Goal: Transaction & Acquisition: Purchase product/service

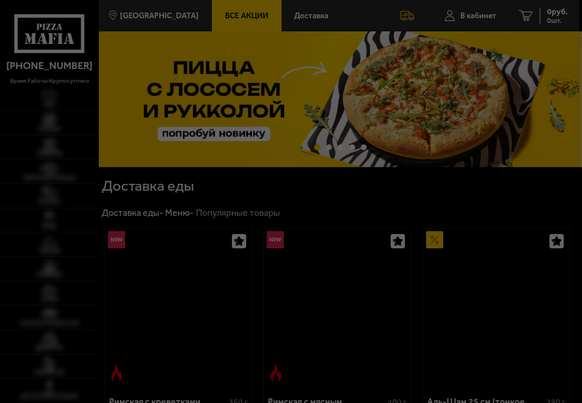
drag, startPoint x: 0, startPoint y: 0, endPoint x: 515, endPoint y: 130, distance: 531.6
click at [473, 17] on div at bounding box center [291, 201] width 582 height 403
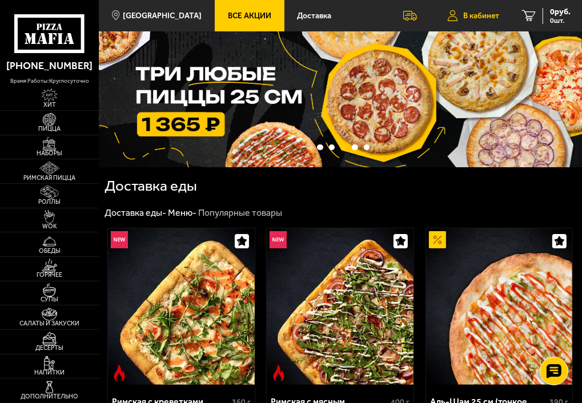
click at [466, 15] on span "В кабинет" at bounding box center [481, 16] width 36 height 8
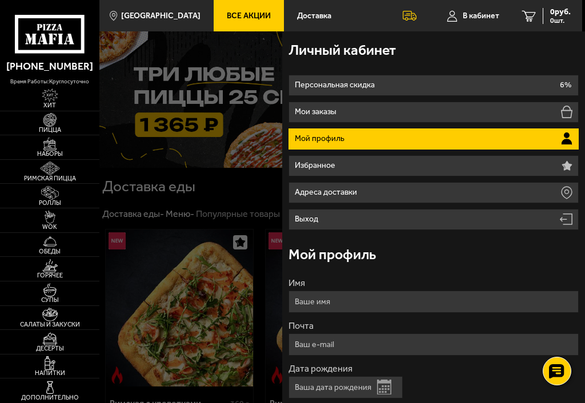
click at [345, 302] on input "Имя" at bounding box center [434, 302] width 291 height 22
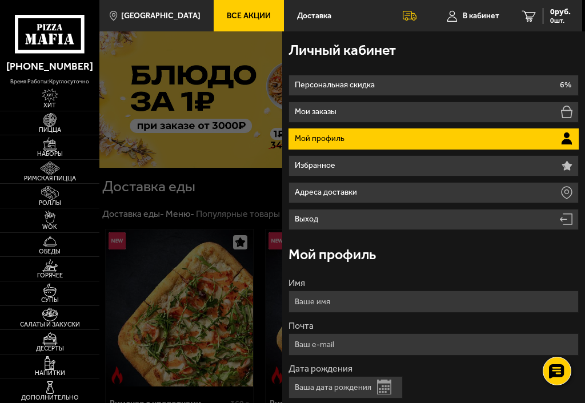
type input "[PERSON_NAME]"
type input "[EMAIL_ADDRESS][DOMAIN_NAME]"
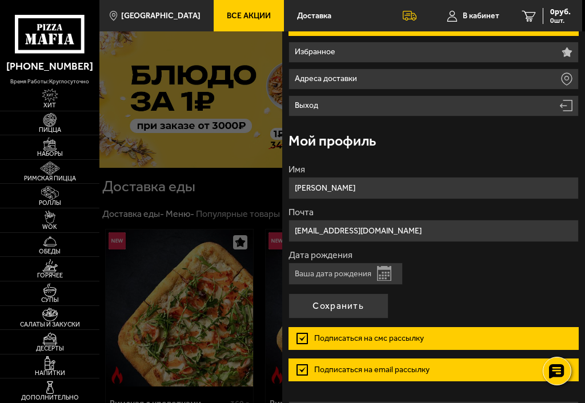
scroll to position [114, 0]
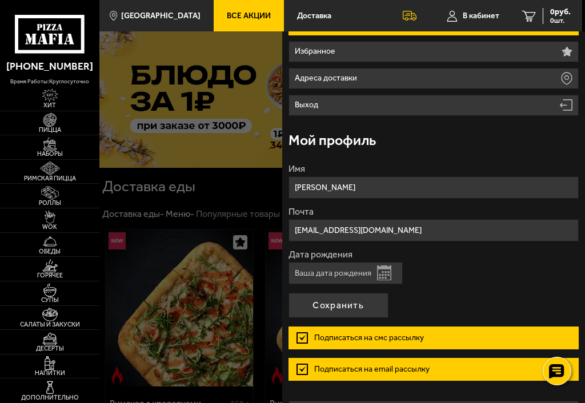
click at [386, 275] on button "Открыть календарь" at bounding box center [384, 273] width 14 height 15
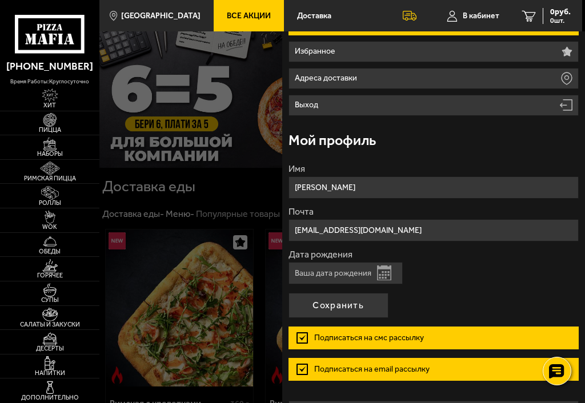
click at [329, 271] on input "Дата рождения" at bounding box center [346, 273] width 114 height 22
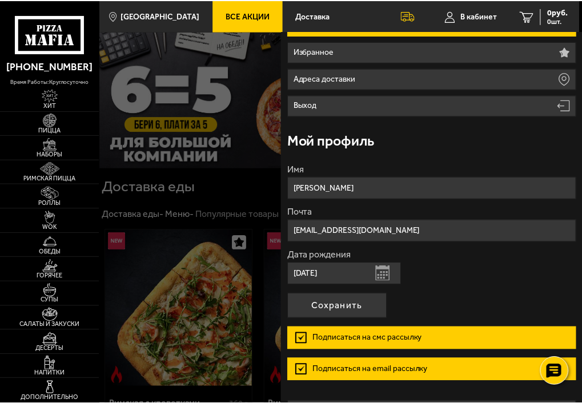
scroll to position [143, 0]
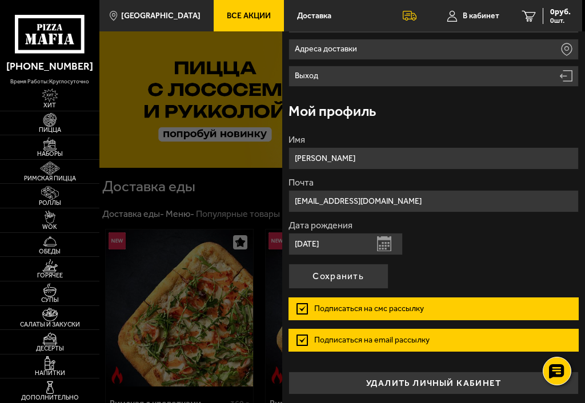
type input "07.05.1983"
click at [303, 308] on label "Подписаться на смс рассылку" at bounding box center [434, 309] width 291 height 23
click at [0, 0] on input "Подписаться на смс рассылку" at bounding box center [0, 0] width 0 height 0
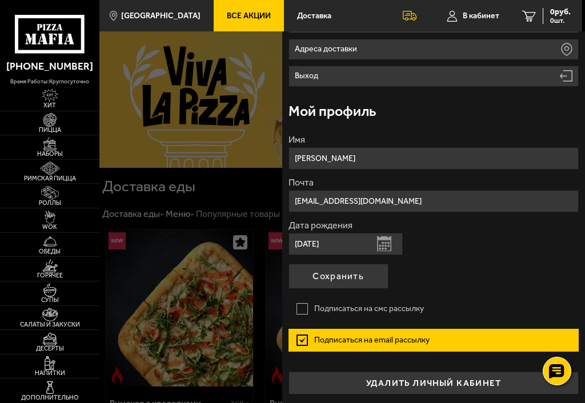
click at [299, 334] on label "Подписаться на email рассылку" at bounding box center [434, 340] width 291 height 23
click at [0, 0] on input "Подписаться на email рассылку" at bounding box center [0, 0] width 0 height 0
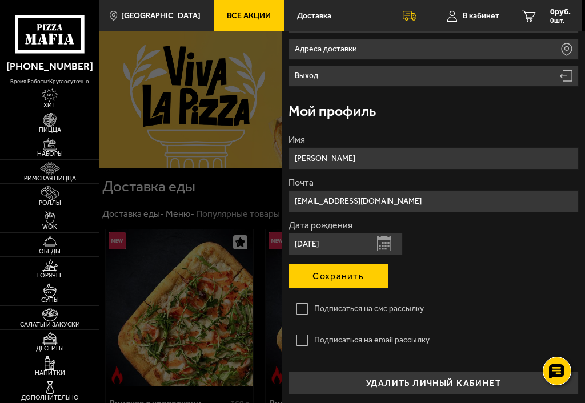
click at [325, 274] on button "Сохранить" at bounding box center [339, 276] width 100 height 25
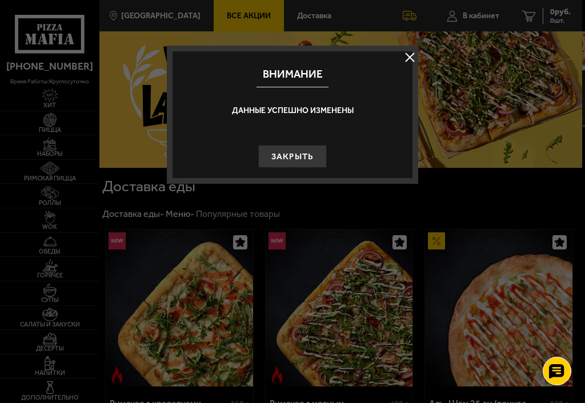
drag, startPoint x: 296, startPoint y: 153, endPoint x: 309, endPoint y: 190, distance: 39.4
click at [296, 153] on button "Закрыть" at bounding box center [292, 156] width 69 height 23
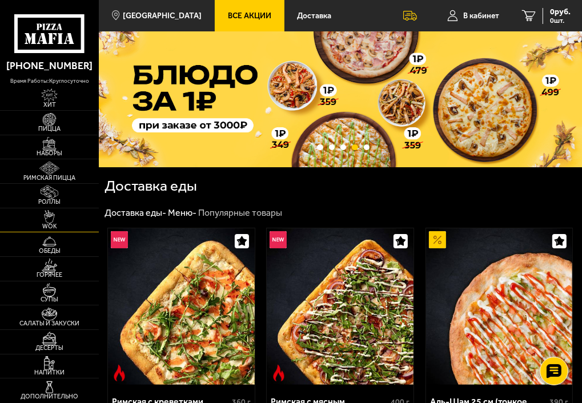
click at [53, 212] on img at bounding box center [49, 217] width 23 height 14
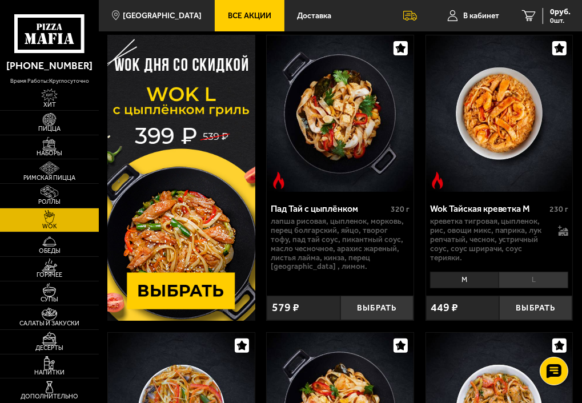
scroll to position [171, 0]
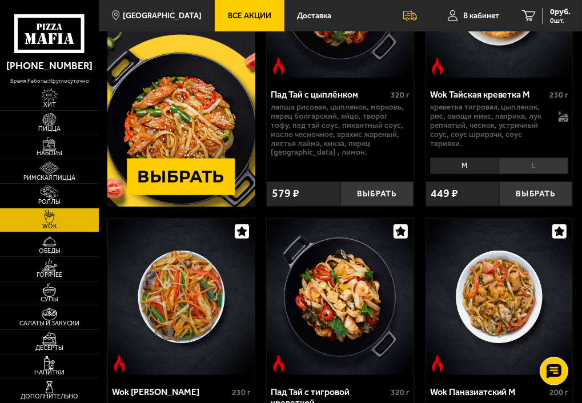
click at [182, 183] on img at bounding box center [180, 64] width 147 height 286
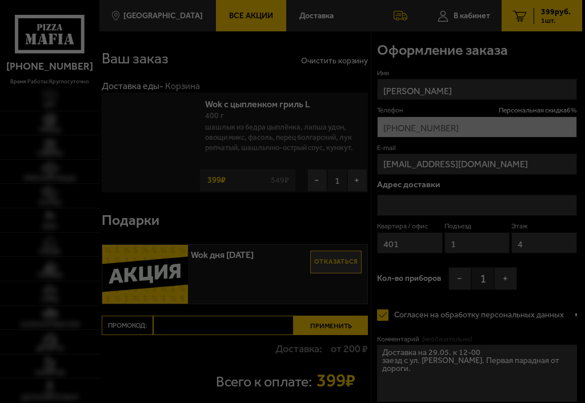
type input "[STREET_ADDRESS]"
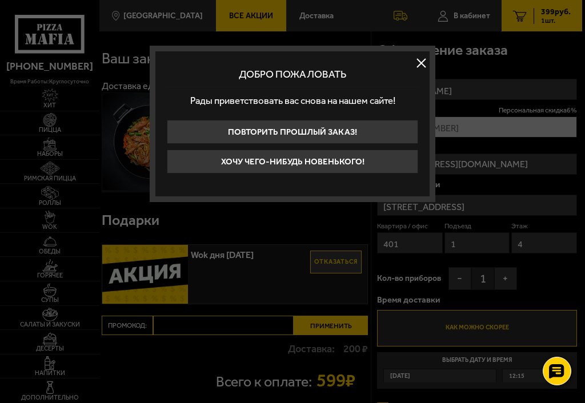
click at [419, 61] on button at bounding box center [421, 62] width 17 height 17
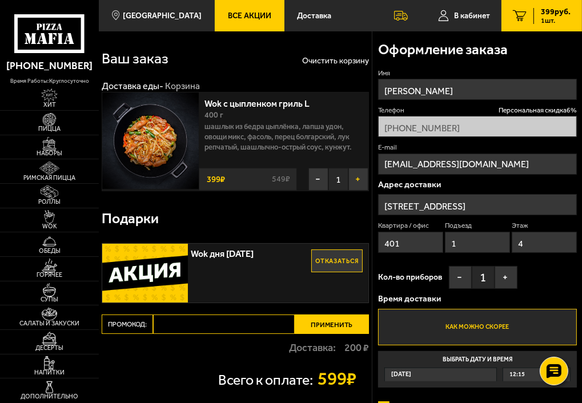
click at [354, 185] on button "+" at bounding box center [359, 179] width 20 height 23
click at [505, 277] on button "+" at bounding box center [506, 277] width 23 height 23
